Goal: Check status

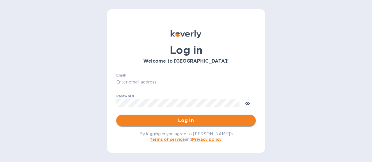
type input "mirjanas@radiuscargo.com"
drag, startPoint x: 175, startPoint y: 121, endPoint x: 200, endPoint y: 122, distance: 25.6
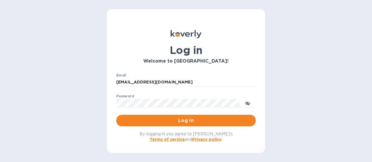
click at [175, 121] on span "Log in" at bounding box center [186, 120] width 130 height 7
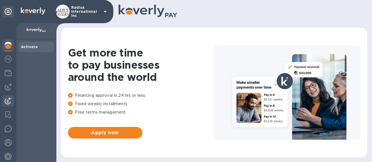
click at [9, 100] on img at bounding box center [8, 101] width 7 height 7
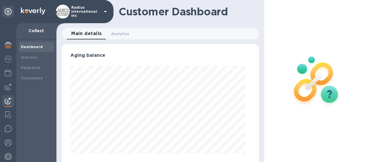
scroll to position [126, 192]
click at [40, 68] on div "Payments" at bounding box center [36, 68] width 31 height 6
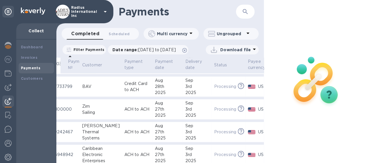
scroll to position [87, 0]
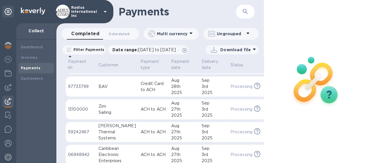
click at [120, 135] on div "Thermal" at bounding box center [116, 132] width 37 height 6
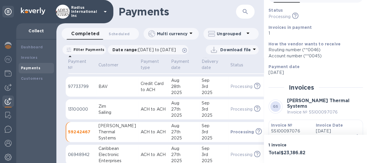
scroll to position [58, 0]
